Goal: Task Accomplishment & Management: Manage account settings

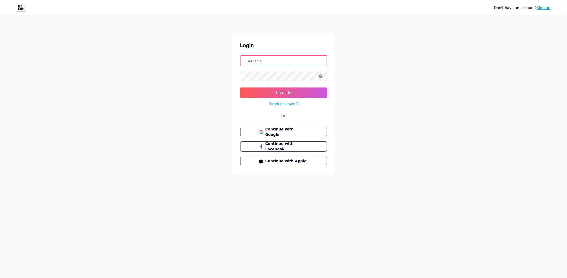
type input "[EMAIL_ADDRESS][DOMAIN_NAME]"
click at [283, 95] on button "Log In" at bounding box center [283, 92] width 87 height 10
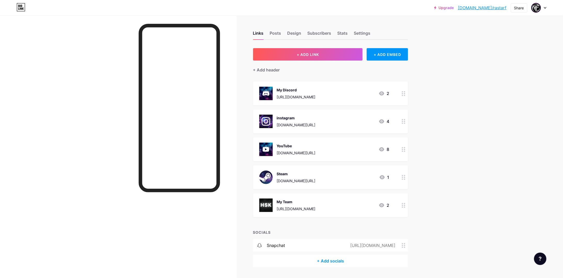
click at [23, 5] on icon at bounding box center [21, 7] width 9 height 8
click at [21, 7] on icon at bounding box center [21, 7] width 9 height 8
click at [279, 31] on div "Posts" at bounding box center [275, 34] width 11 height 9
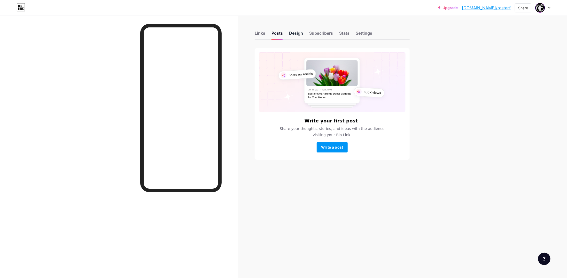
click at [295, 35] on div "Design" at bounding box center [296, 34] width 14 height 9
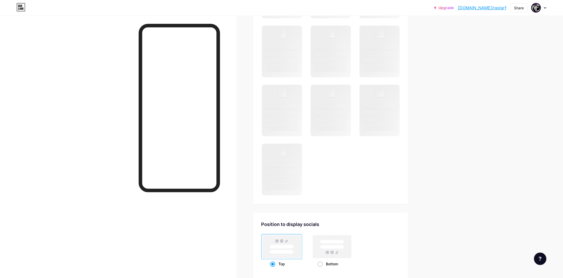
scroll to position [258, 0]
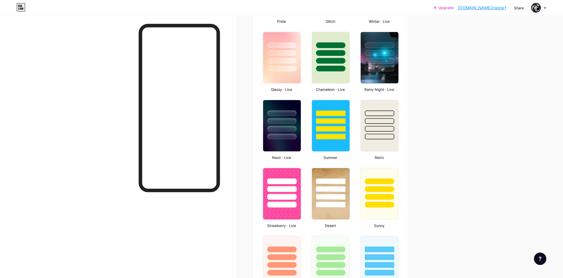
type input "#000000"
type input "#ffffff"
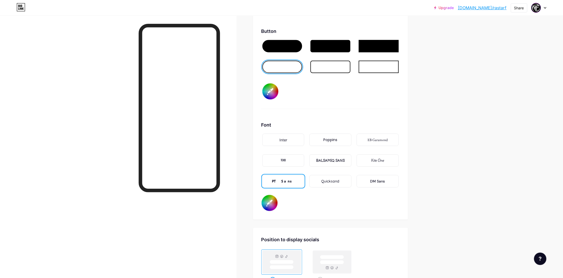
scroll to position [672, 0]
